Goal: Task Accomplishment & Management: Manage account settings

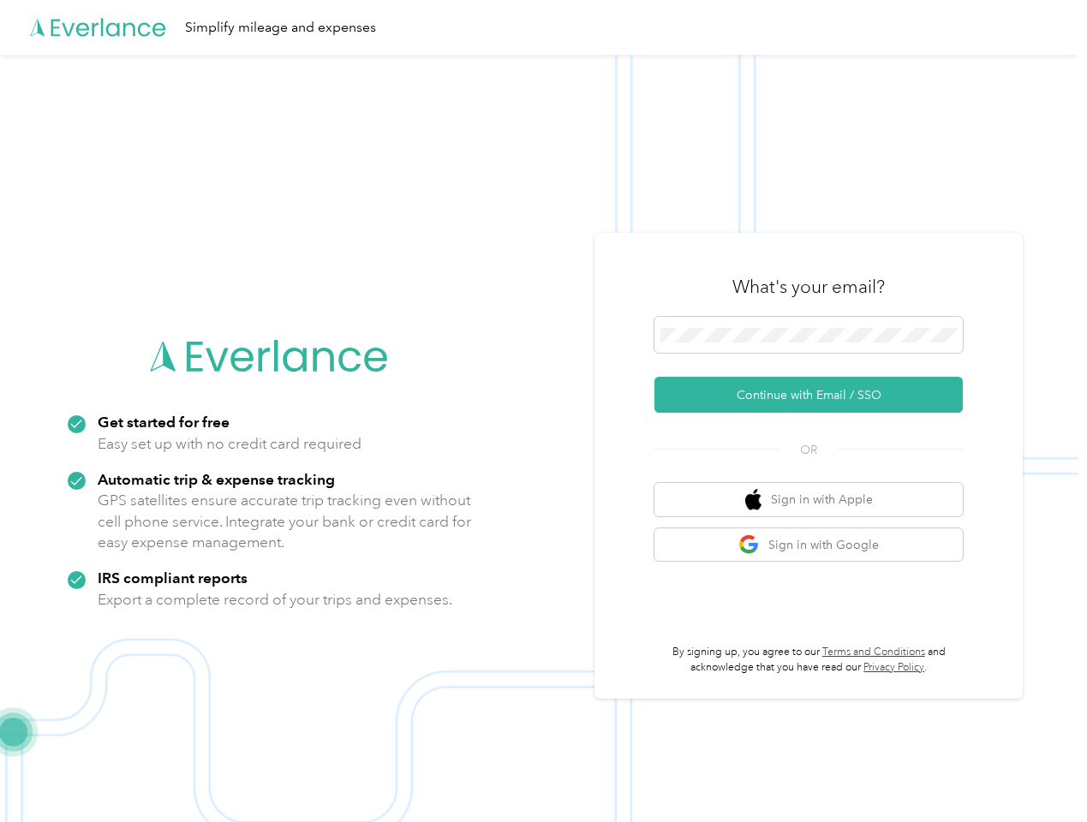
click at [543, 411] on img at bounding box center [539, 466] width 1079 height 822
click at [543, 27] on div "Simplify mileage and expenses" at bounding box center [539, 27] width 1079 height 55
click at [816, 395] on button "Continue with Email / SSO" at bounding box center [809, 395] width 308 height 36
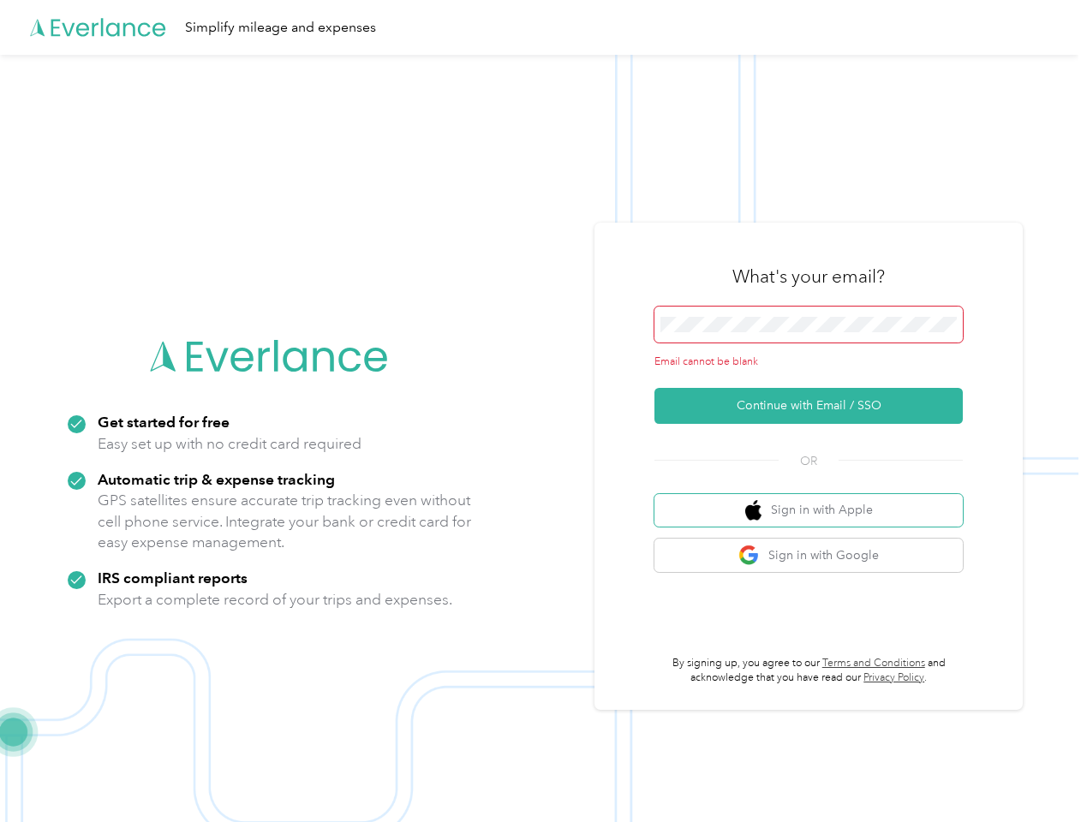
click at [816, 499] on button "Sign in with Apple" at bounding box center [809, 510] width 308 height 33
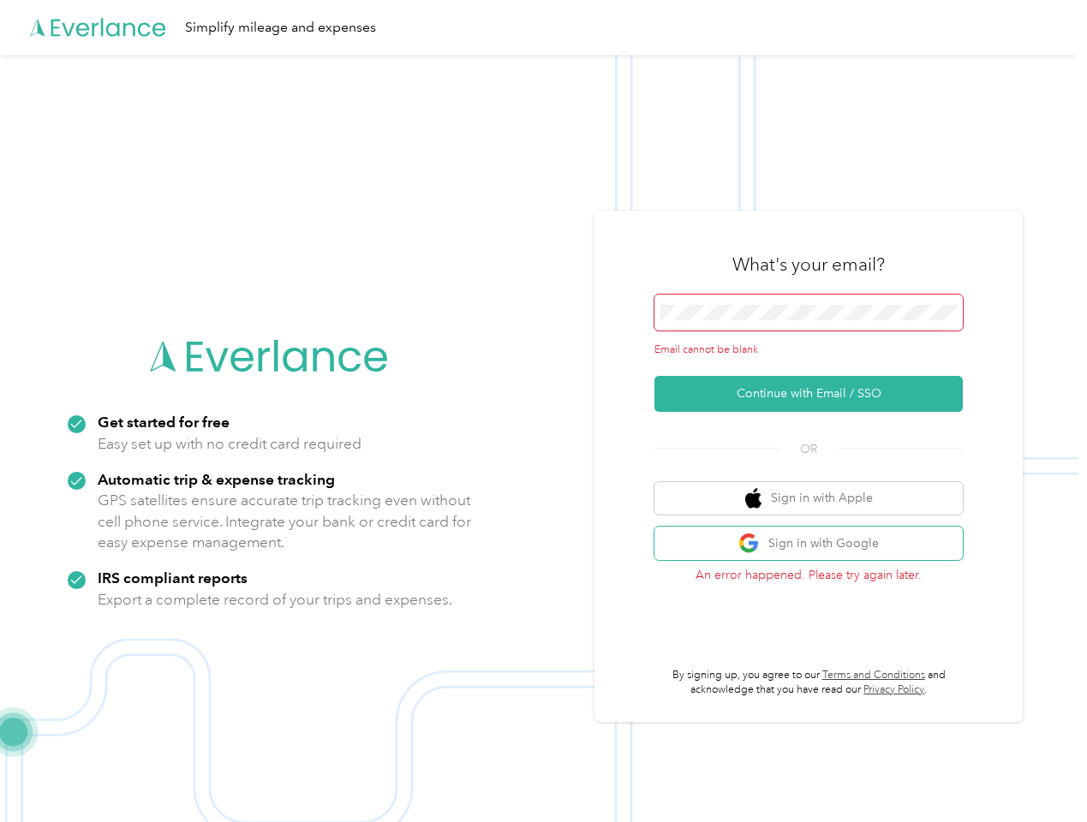
click at [816, 545] on button "Sign in with Google" at bounding box center [809, 543] width 308 height 33
